Goal: Find specific page/section: Find specific page/section

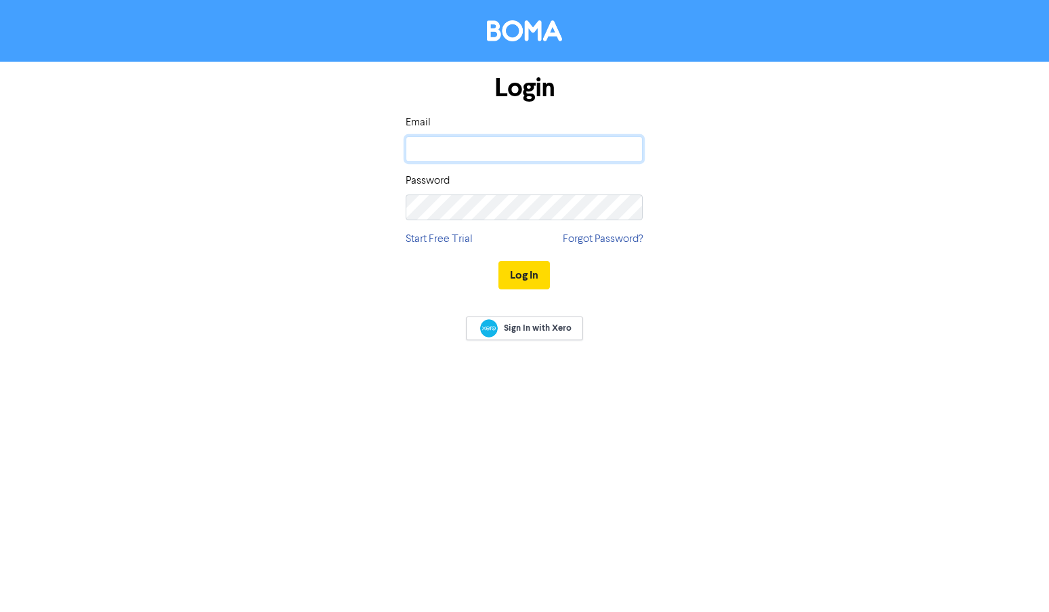
type input "[PERSON_NAME][EMAIL_ADDRESS][PERSON_NAME][DOMAIN_NAME]"
click at [518, 270] on button "Log In" at bounding box center [523, 275] width 51 height 28
type input "[PERSON_NAME][EMAIL_ADDRESS][PERSON_NAME][DOMAIN_NAME]"
click at [530, 271] on button "Log In" at bounding box center [523, 275] width 51 height 28
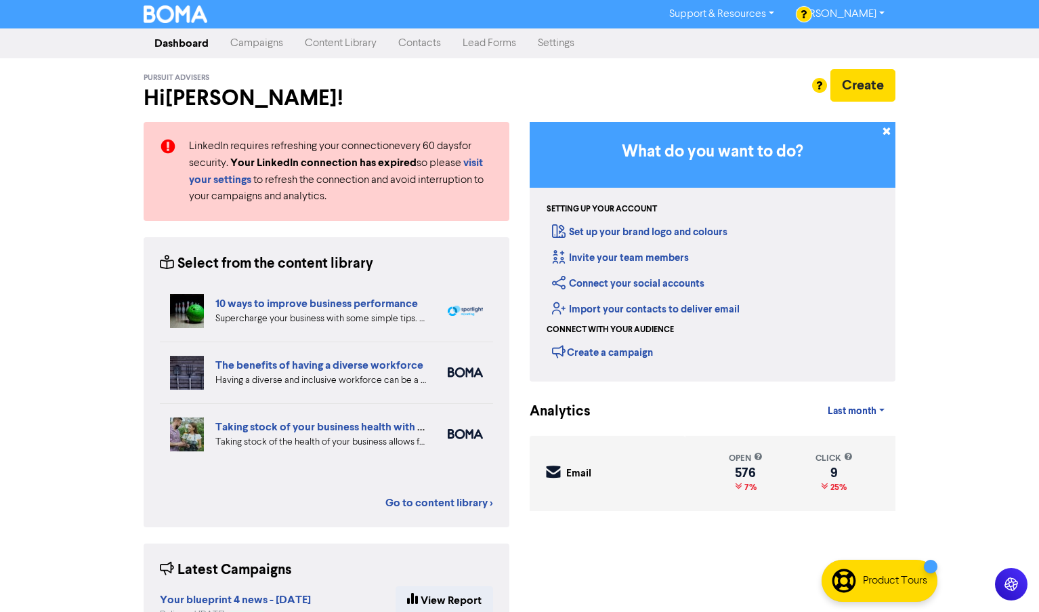
click at [429, 47] on link "Contacts" at bounding box center [419, 43] width 64 height 27
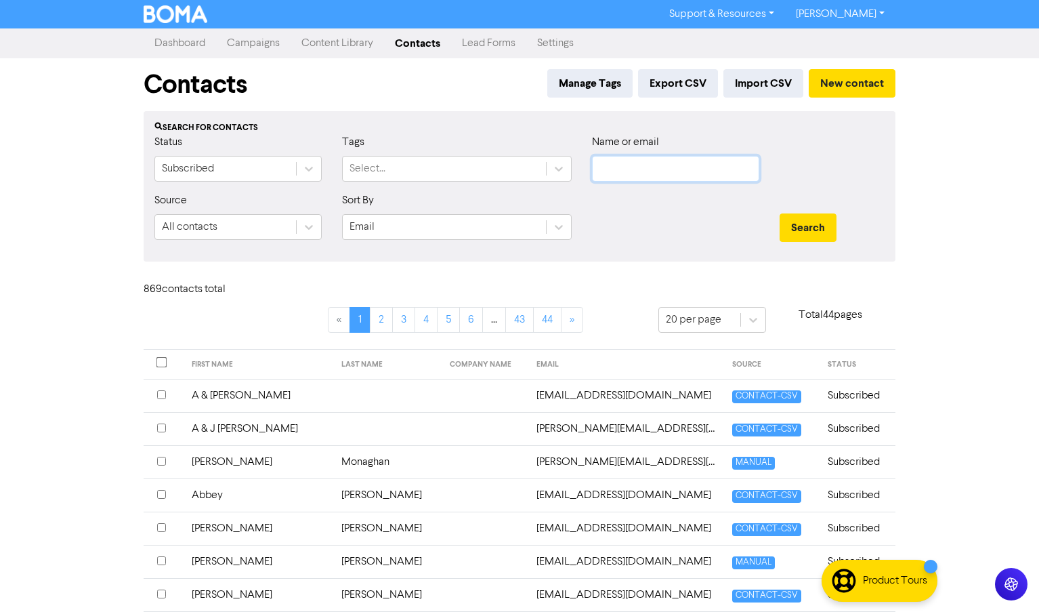
click at [712, 173] on input "text" at bounding box center [675, 169] width 167 height 26
type input "klason"
click at [779, 213] on button "Search" at bounding box center [807, 227] width 57 height 28
